Goal: Communication & Community: Ask a question

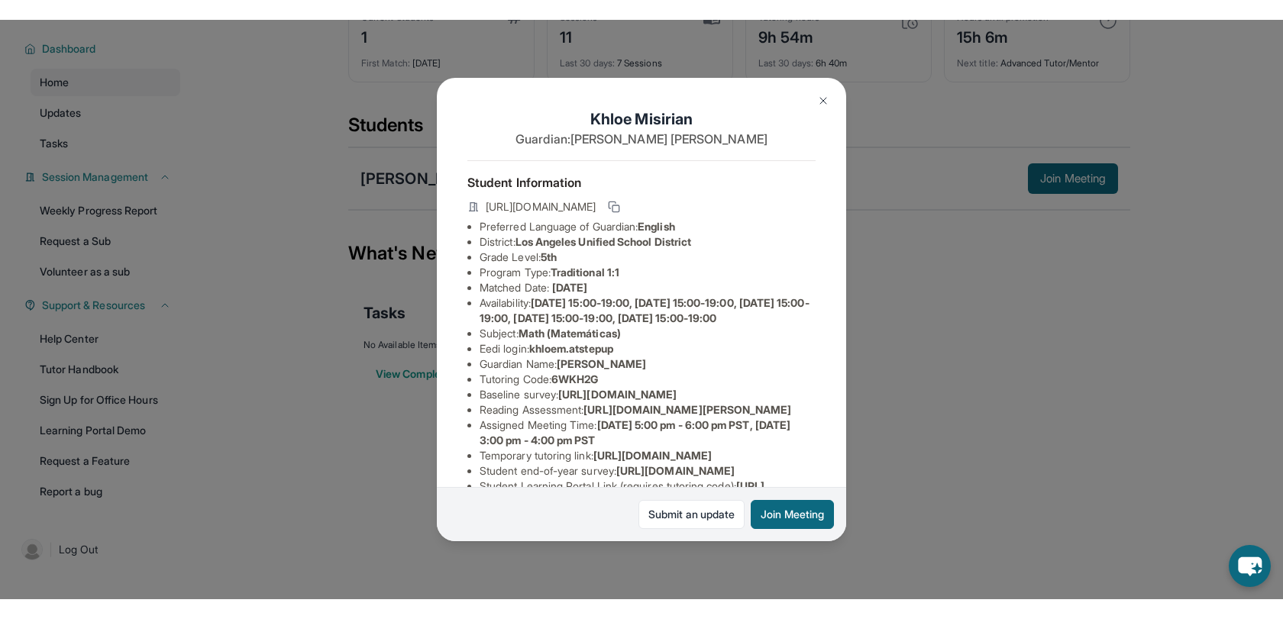
scroll to position [223, 0]
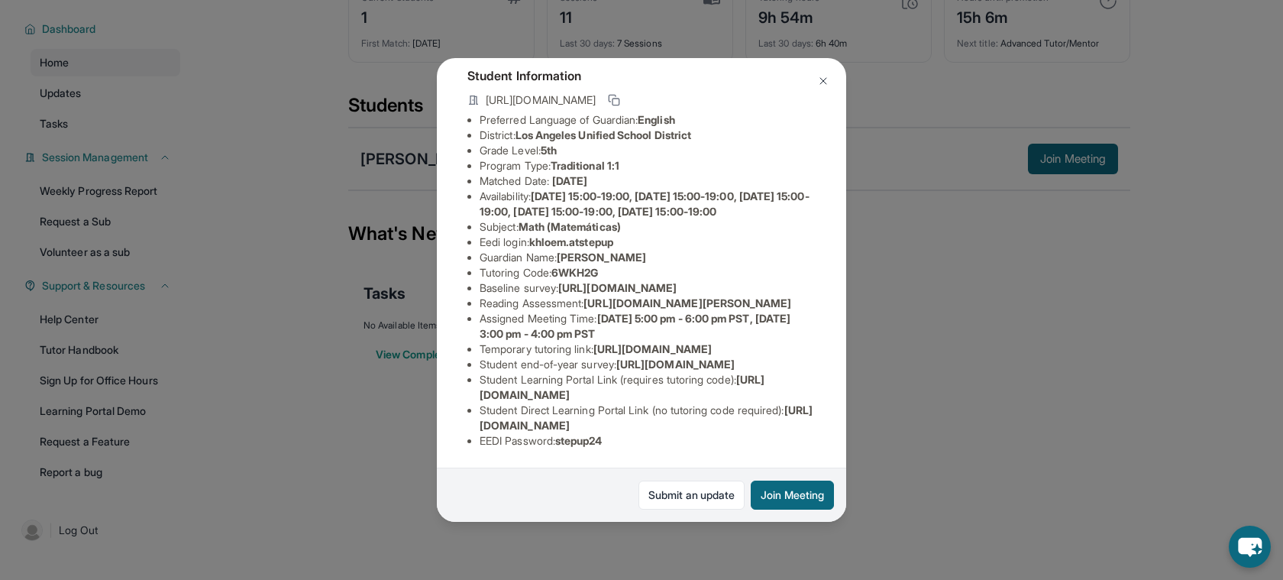
click at [1004, 268] on div "[PERSON_NAME] Guardian: [PERSON_NAME] Student Information [URL][DOMAIN_NAME] Pr…" at bounding box center [641, 290] width 1283 height 580
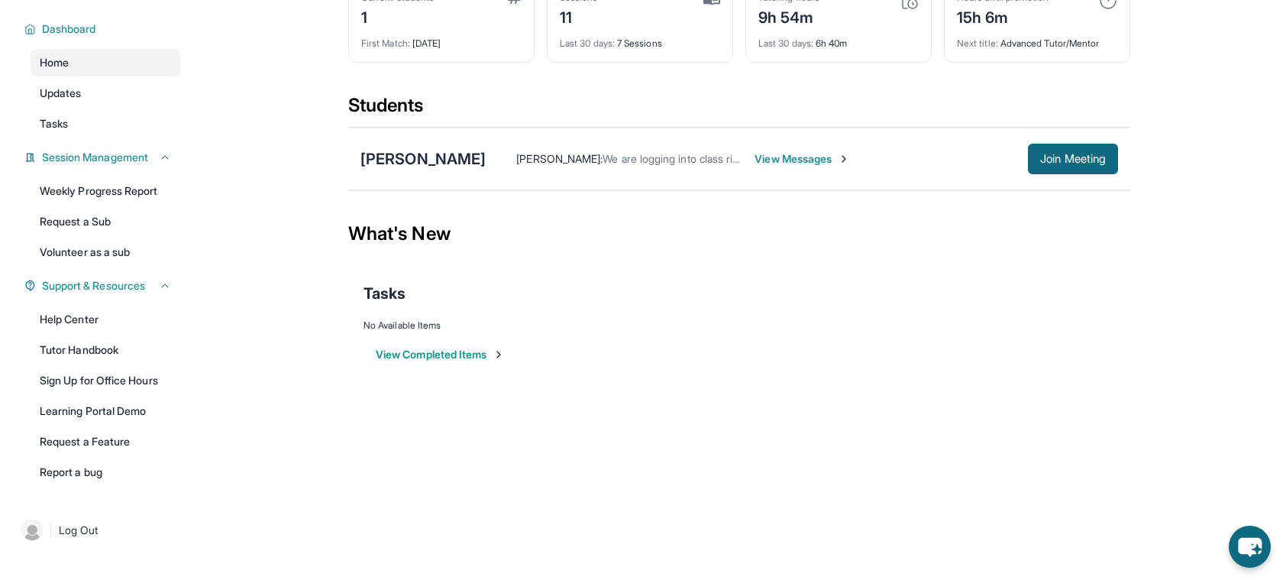
click at [854, 285] on div "Tasks" at bounding box center [738, 293] width 751 height 21
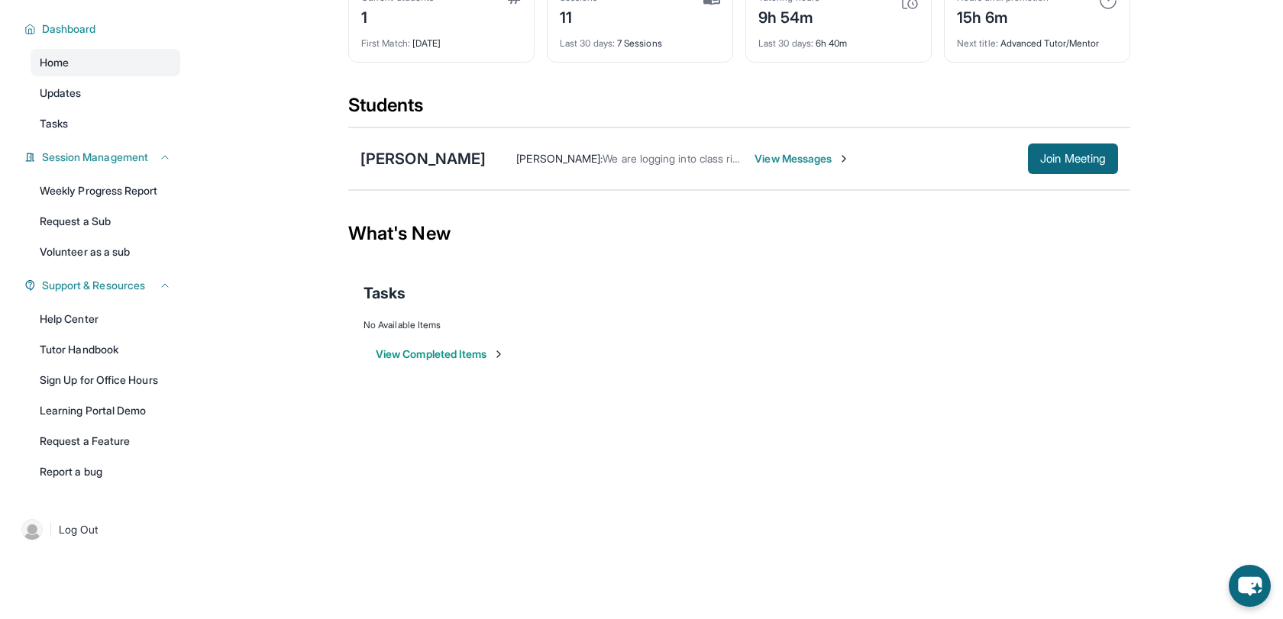
click at [1074, 355] on div "View Completed Items" at bounding box center [738, 354] width 751 height 46
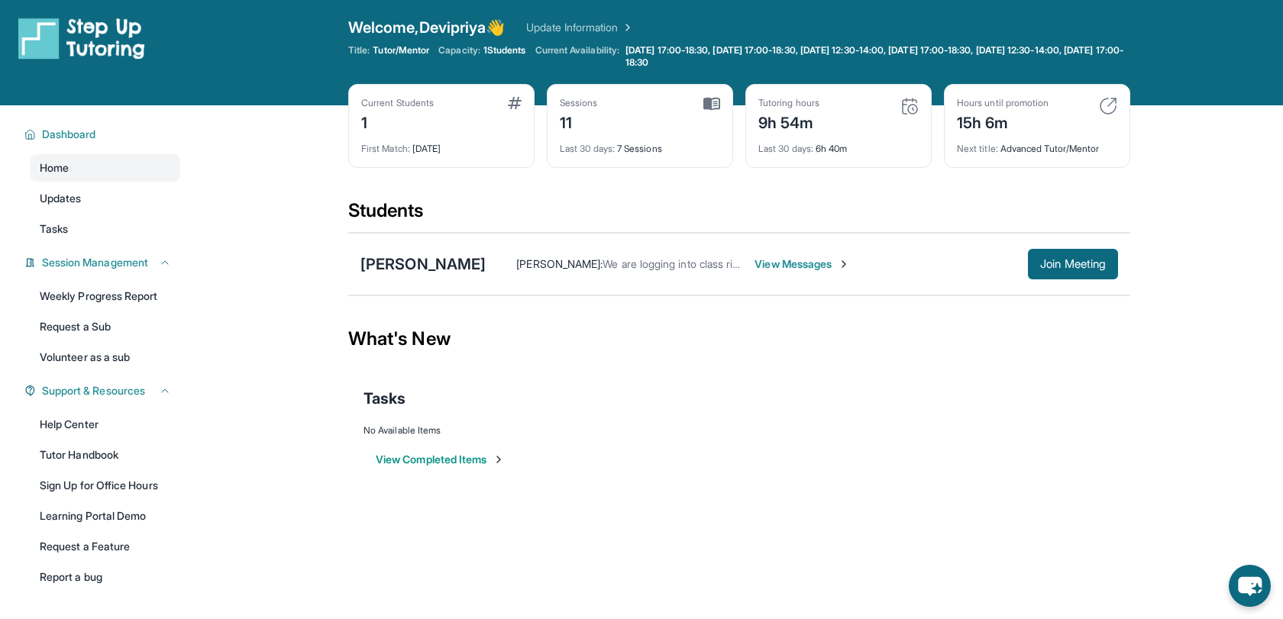
scroll to position [0, 0]
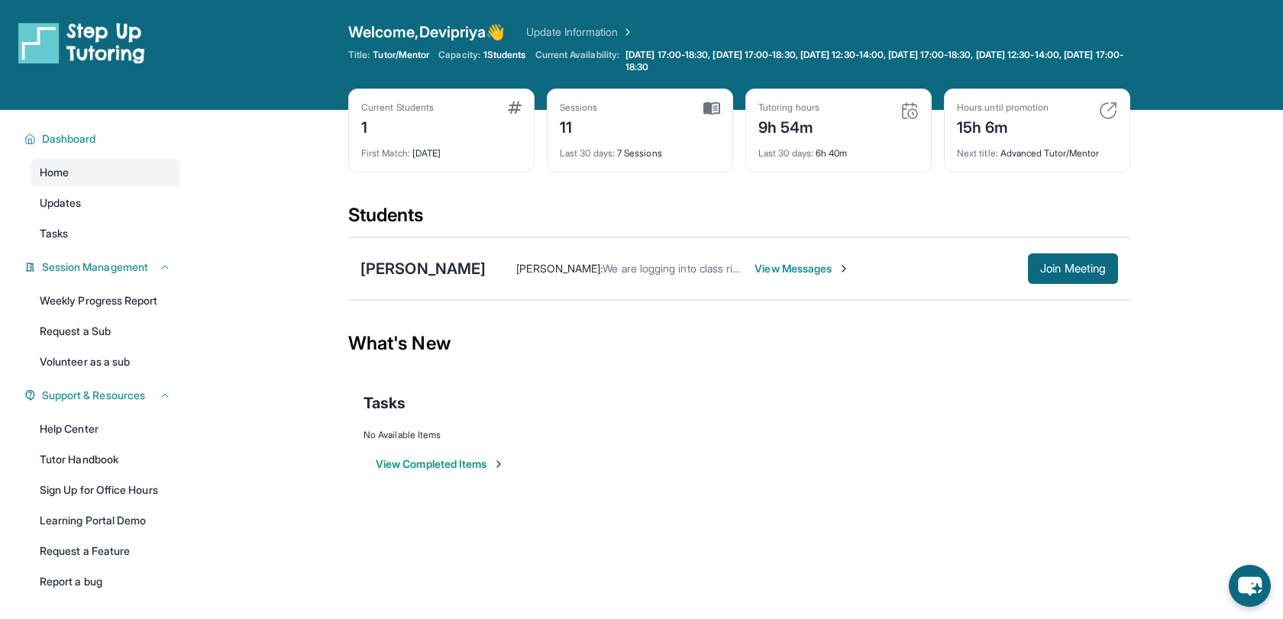
click at [884, 116] on div "Tutoring hours 9h 54m" at bounding box center [838, 120] width 160 height 37
click at [1220, 192] on main "Current Students 1 First Match : [DATE] Sessions 11 Last 30 days : 7 Sessions T…" at bounding box center [738, 309] width 1087 height 399
click at [887, 188] on div "Current Students 1 First Match : [DATE] Sessions 11 Last 30 days : 7 Sessions T…" at bounding box center [739, 146] width 782 height 115
click at [848, 384] on div "Tasks" at bounding box center [738, 403] width 751 height 52
click at [693, 269] on span "View Messages" at bounding box center [728, 268] width 95 height 15
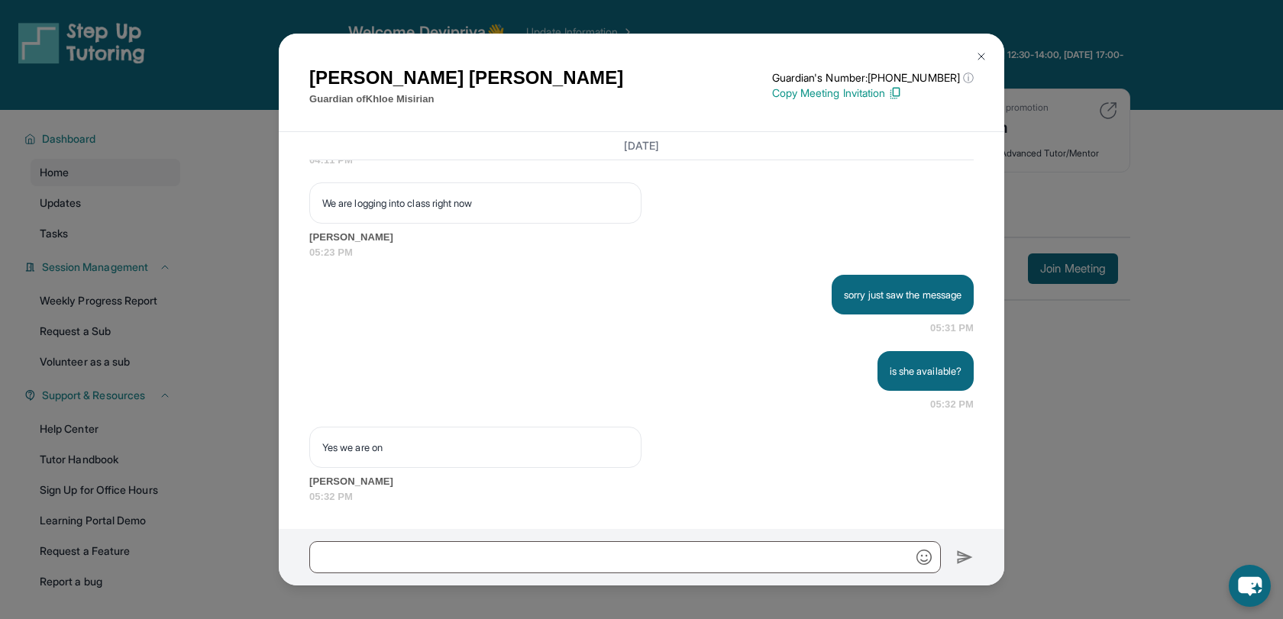
scroll to position [16161, 0]
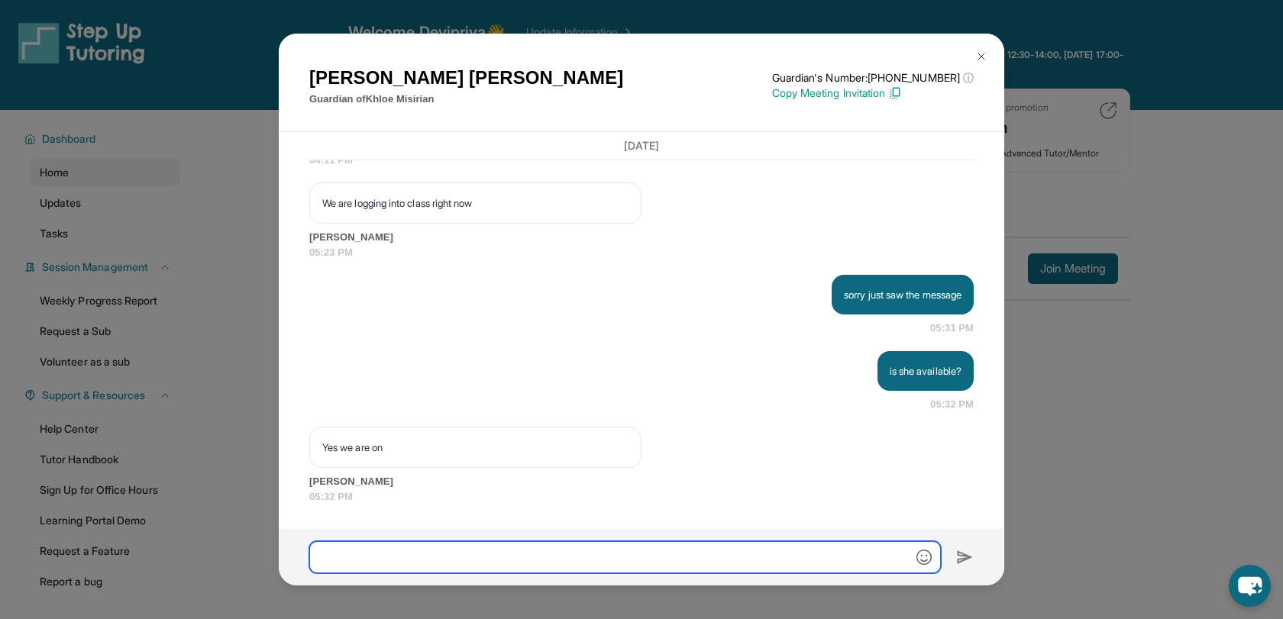
click at [429, 555] on input "text" at bounding box center [625, 557] width 632 height 32
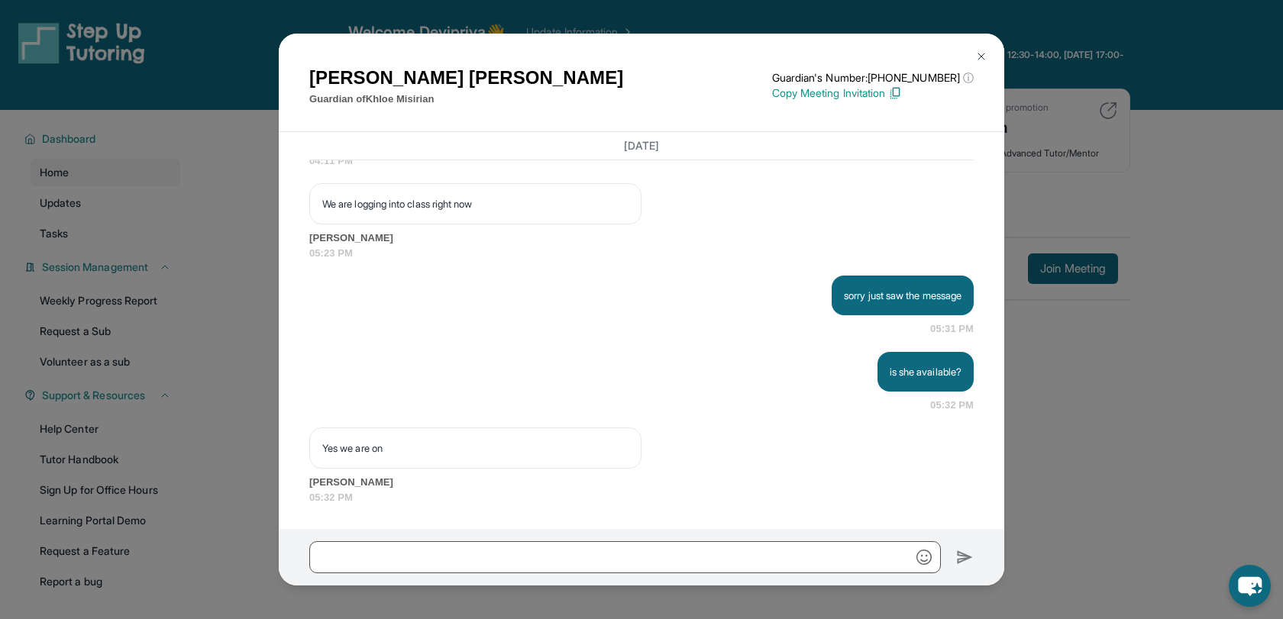
click at [692, 160] on div "[DATE]" at bounding box center [641, 146] width 664 height 28
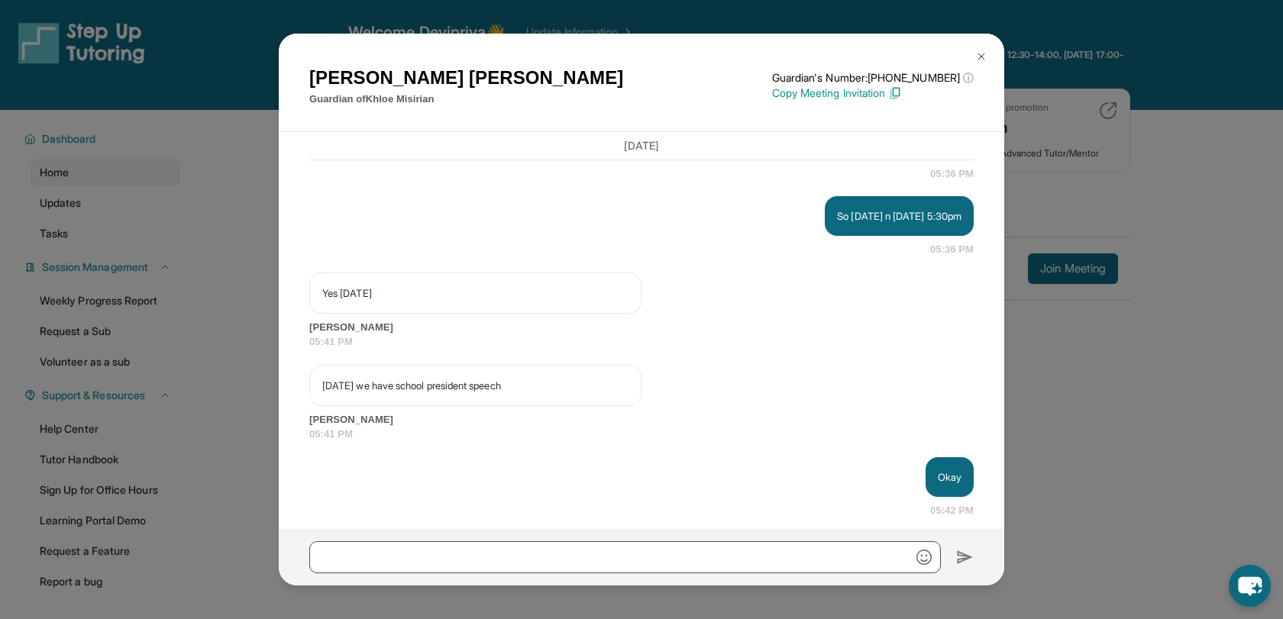
scroll to position [15415, 0]
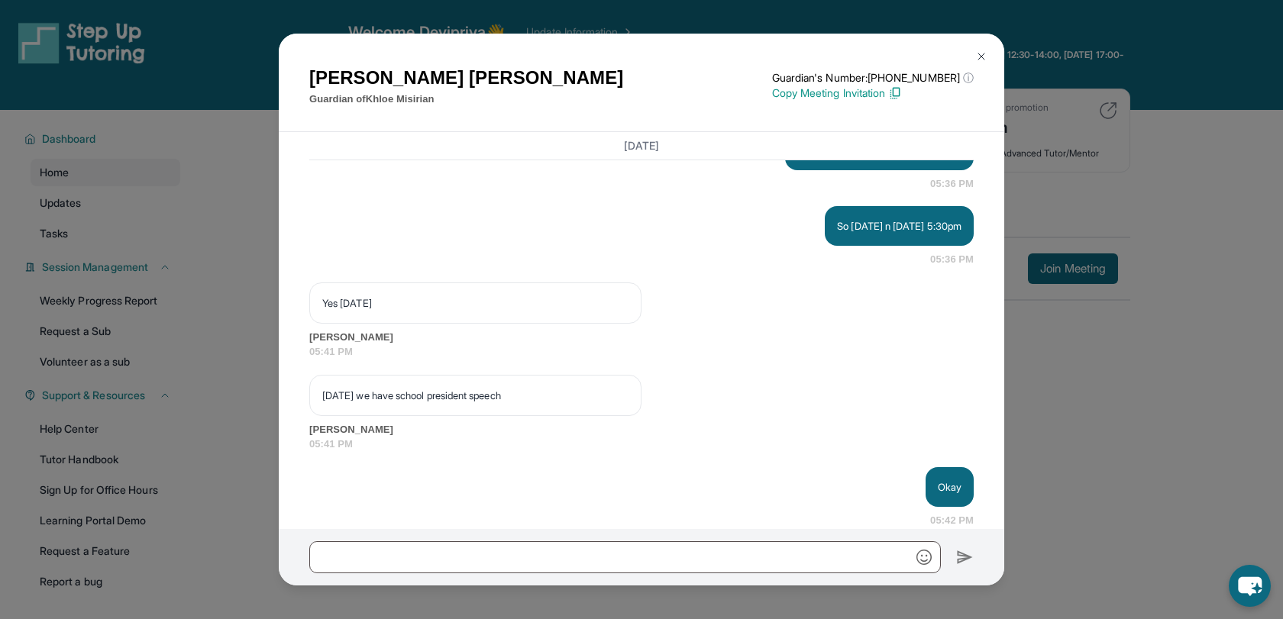
drag, startPoint x: 480, startPoint y: 283, endPoint x: 607, endPoint y: 293, distance: 128.0
click at [607, 79] on div "If we can schedule for [DATE]" at bounding box center [475, 58] width 332 height 41
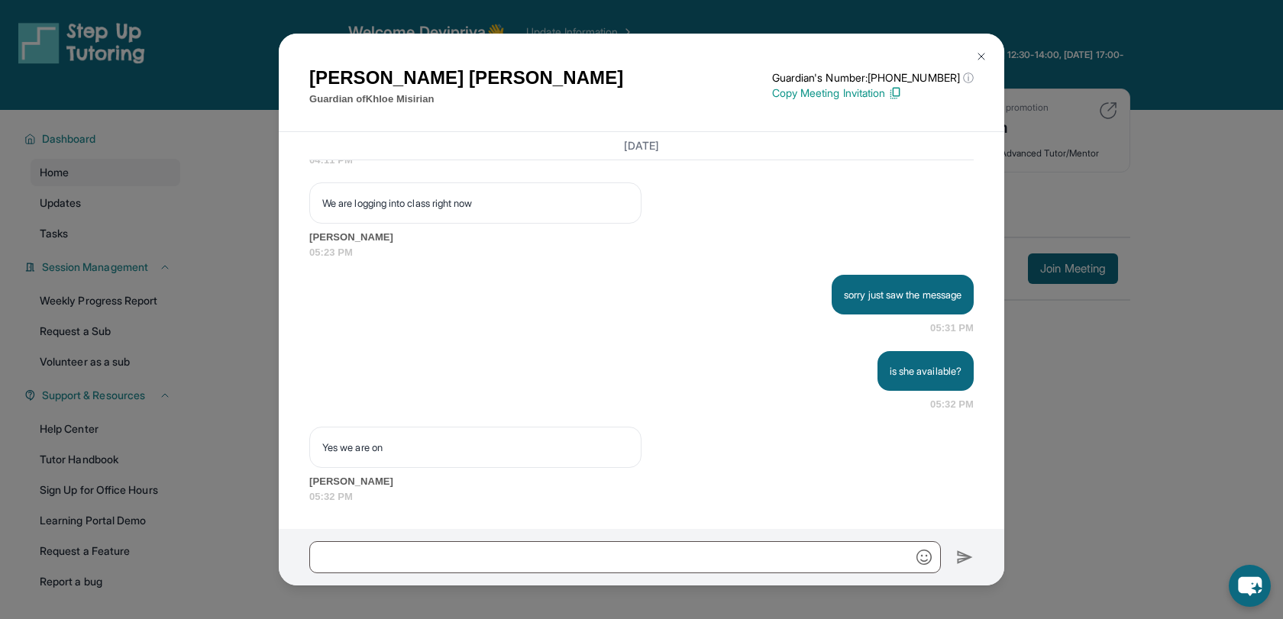
scroll to position [110, 0]
